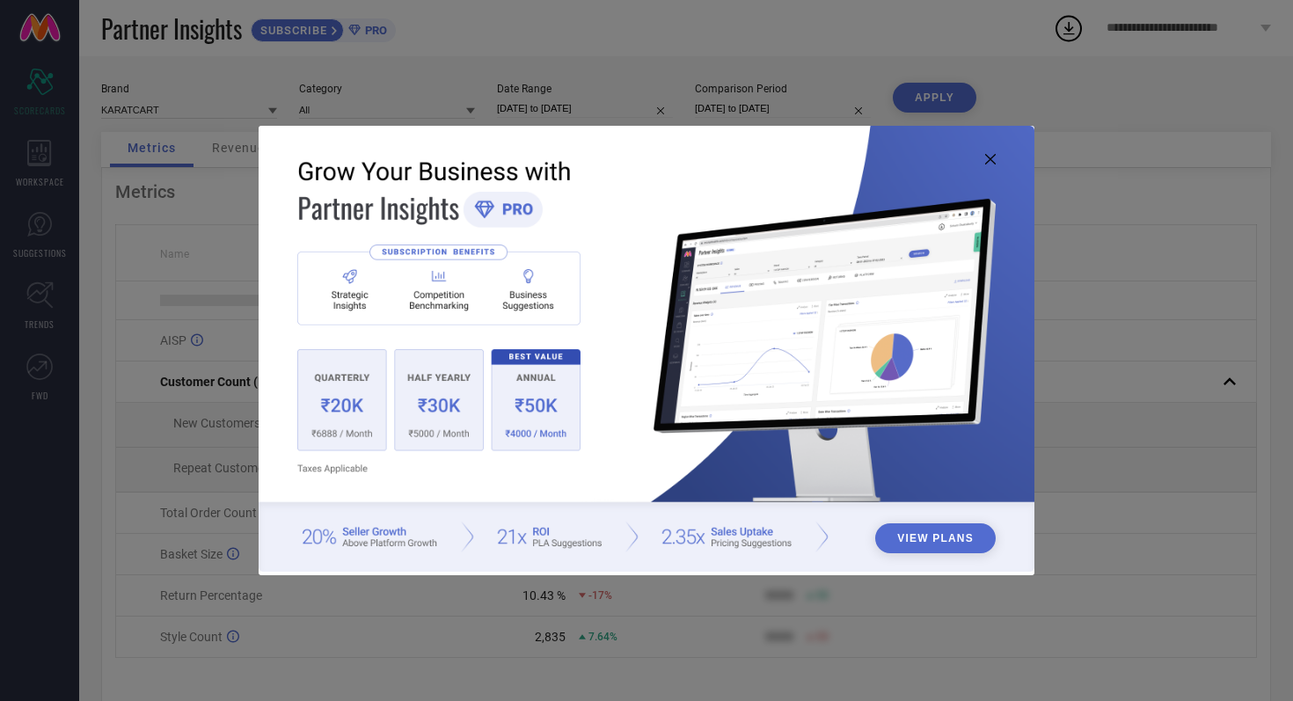
click at [988, 157] on icon at bounding box center [990, 159] width 11 height 11
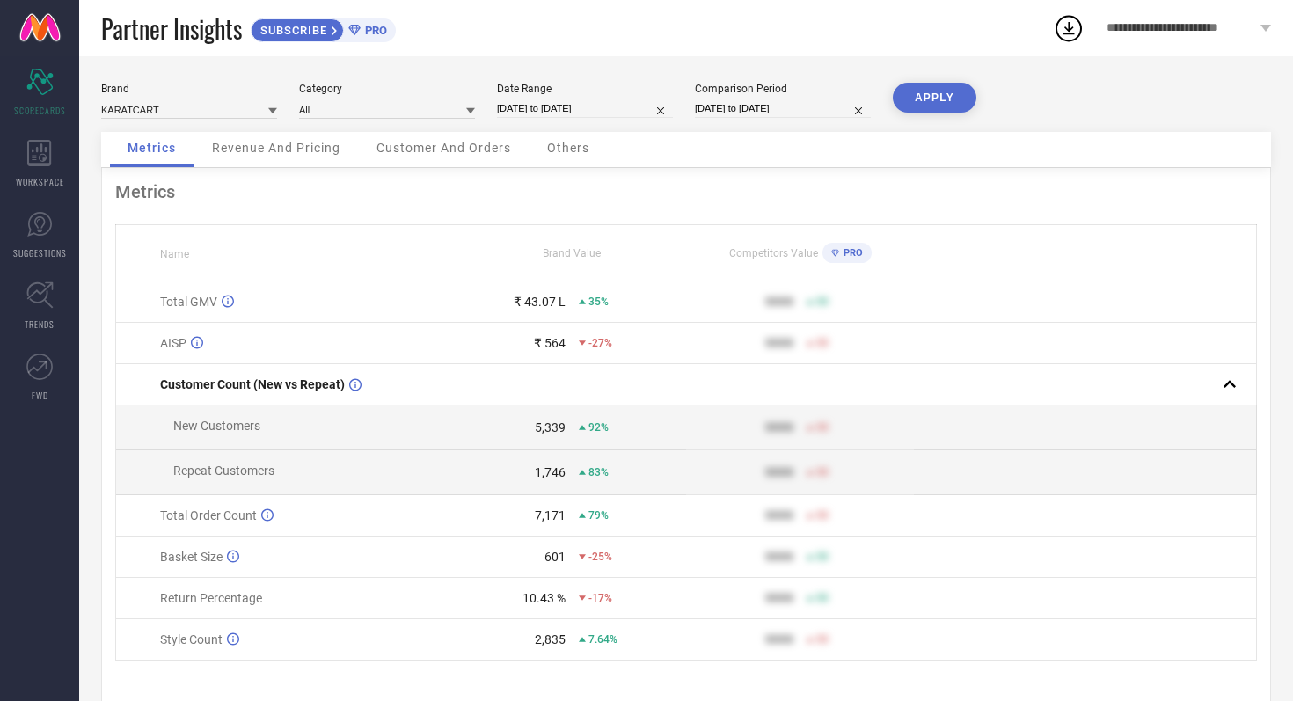
click at [629, 108] on input "[DATE] to [DATE]" at bounding box center [585, 108] width 176 height 18
select select "8"
select select "2025"
select select "9"
select select "2025"
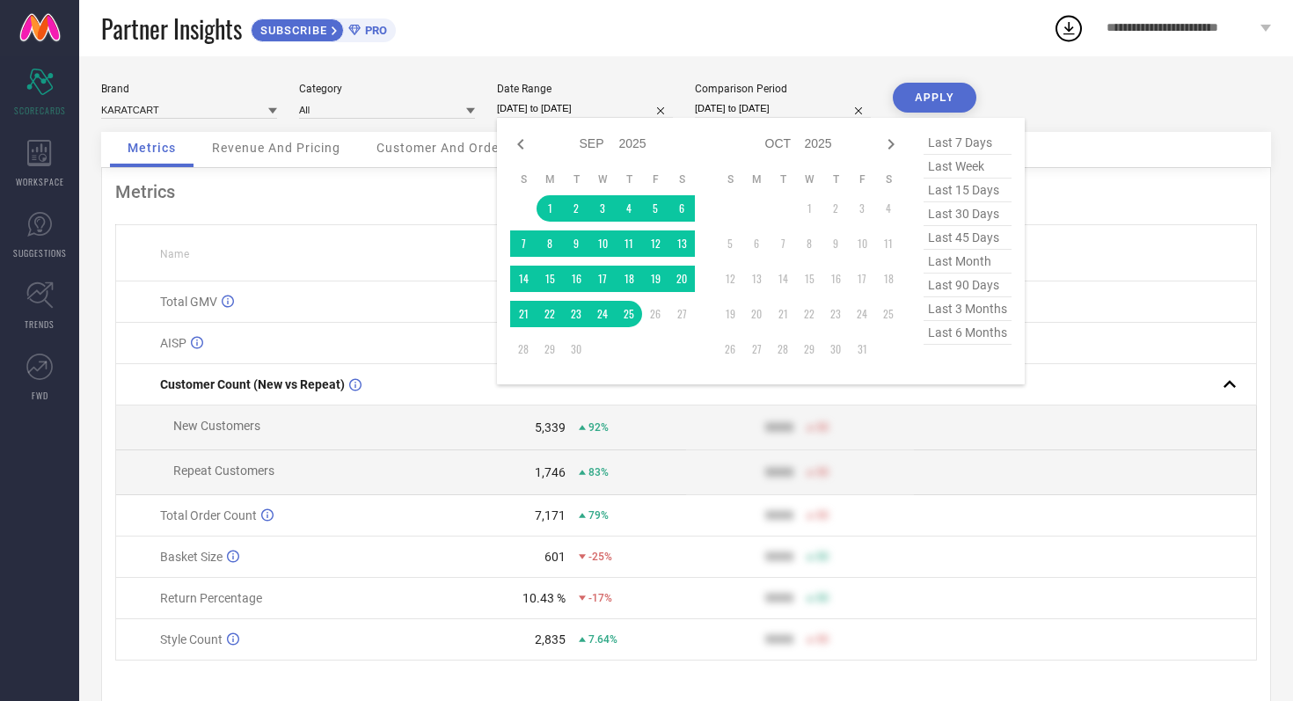
click at [647, 39] on div "Partner Insights SUBSCRIBE PRO" at bounding box center [577, 28] width 952 height 56
